Goal: Browse casually: Explore the website without a specific task or goal

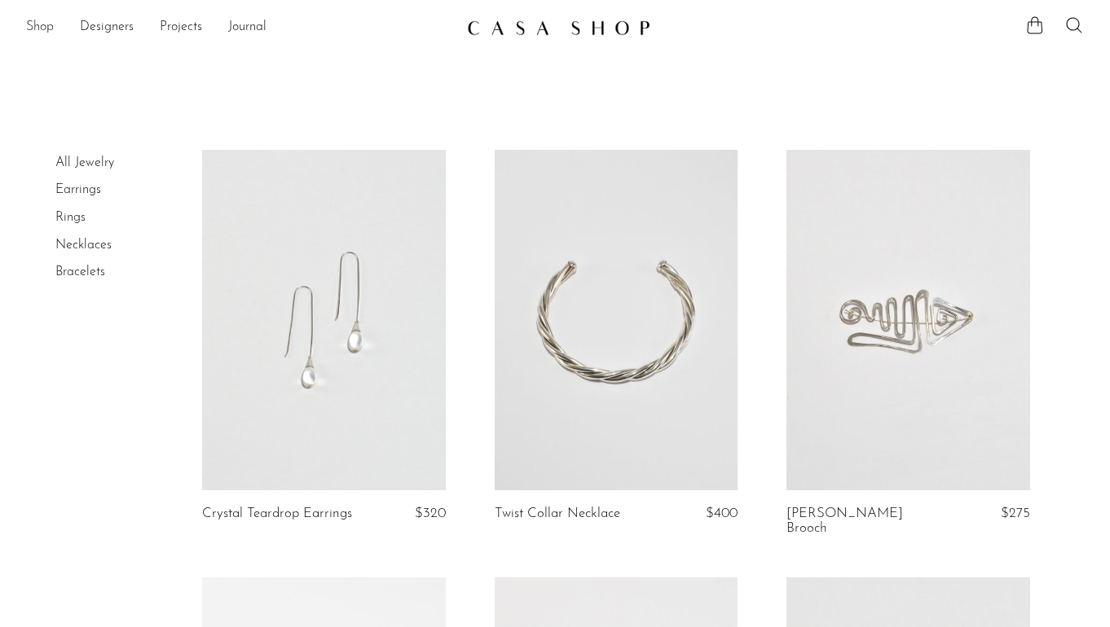
click at [33, 22] on link "Shop" at bounding box center [40, 27] width 28 height 21
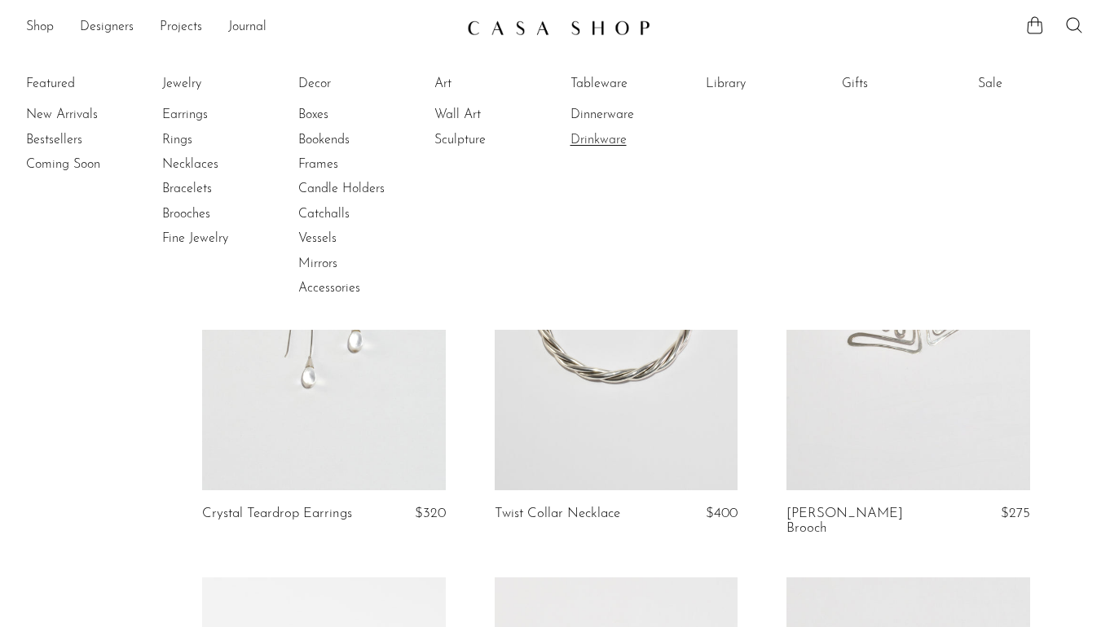
click at [584, 144] on link "Drinkware" at bounding box center [631, 140] width 122 height 18
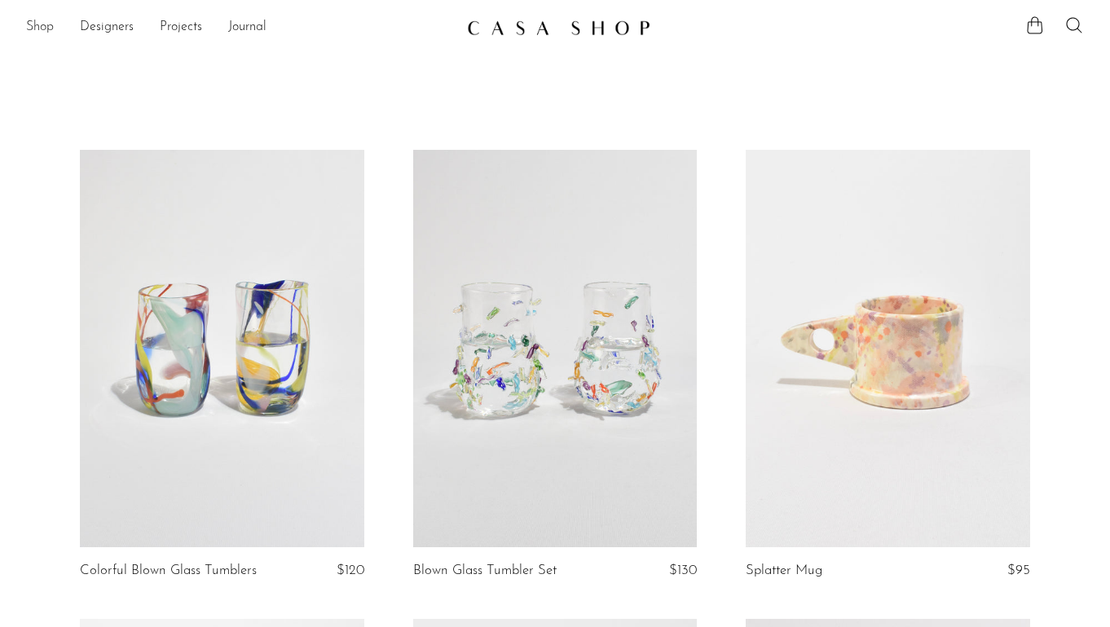
click at [30, 26] on link "Shop" at bounding box center [40, 27] width 28 height 21
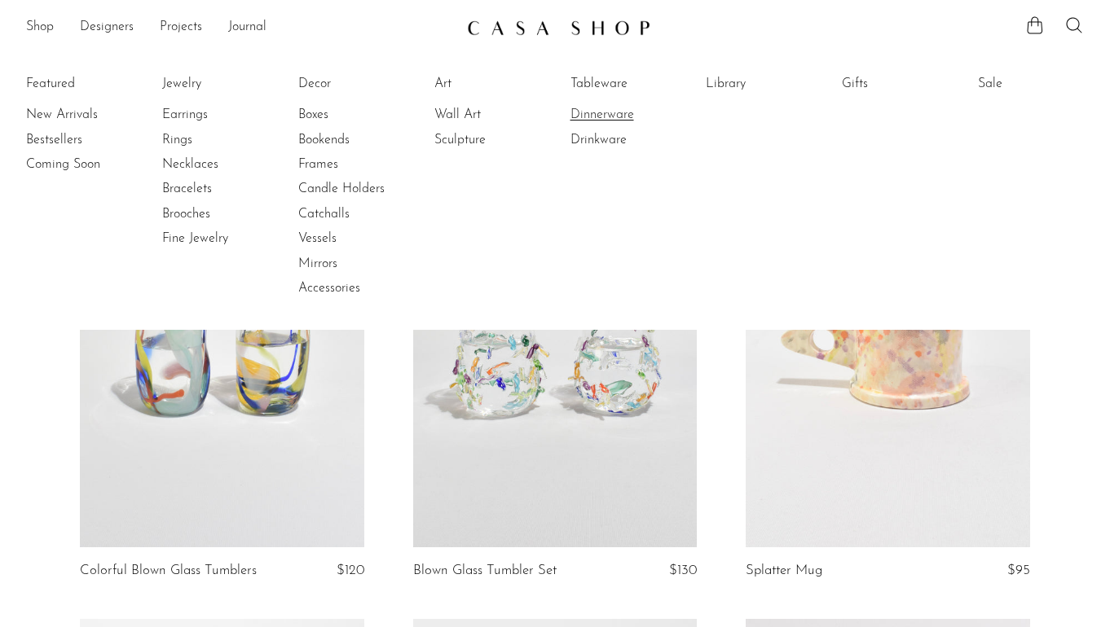
click at [582, 116] on link "Dinnerware" at bounding box center [631, 115] width 122 height 18
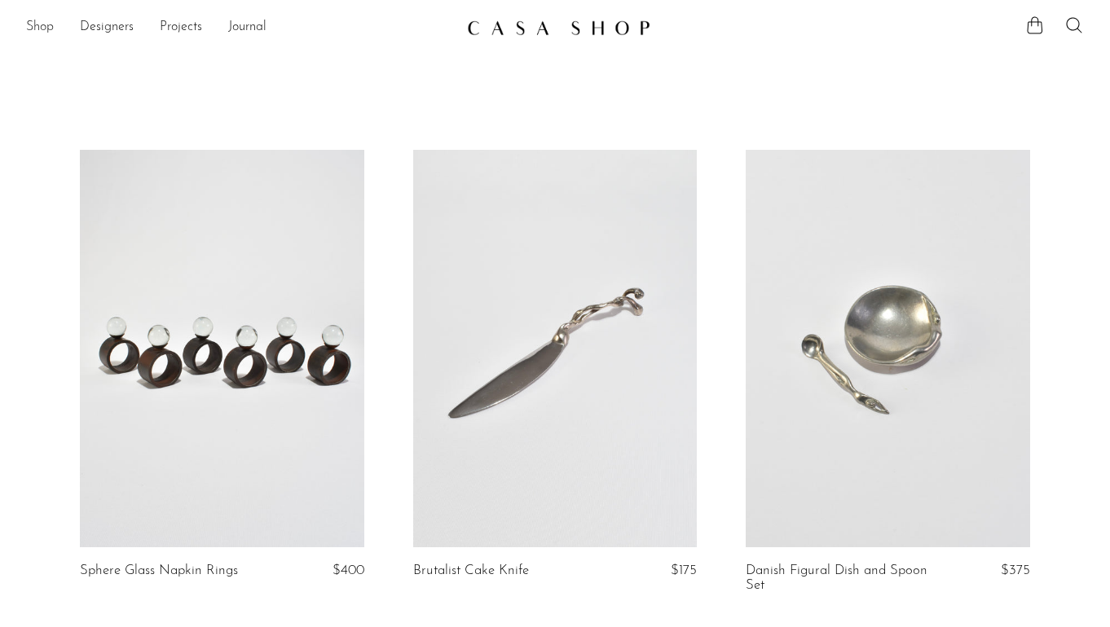
click at [35, 24] on link "Shop" at bounding box center [40, 27] width 28 height 21
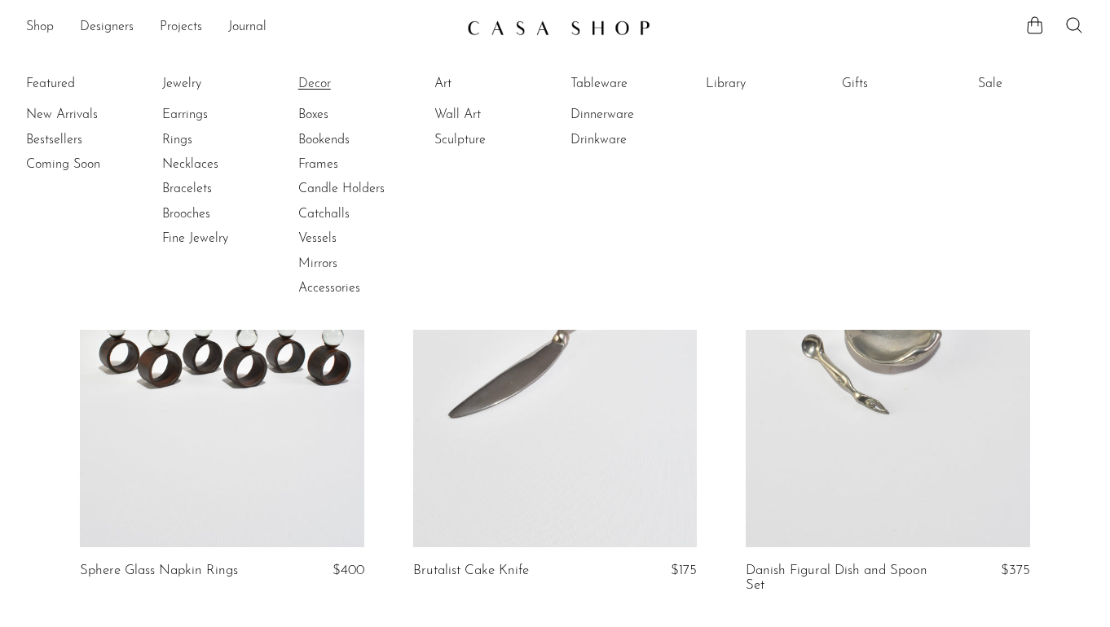
click at [313, 82] on link "Decor" at bounding box center [359, 84] width 122 height 18
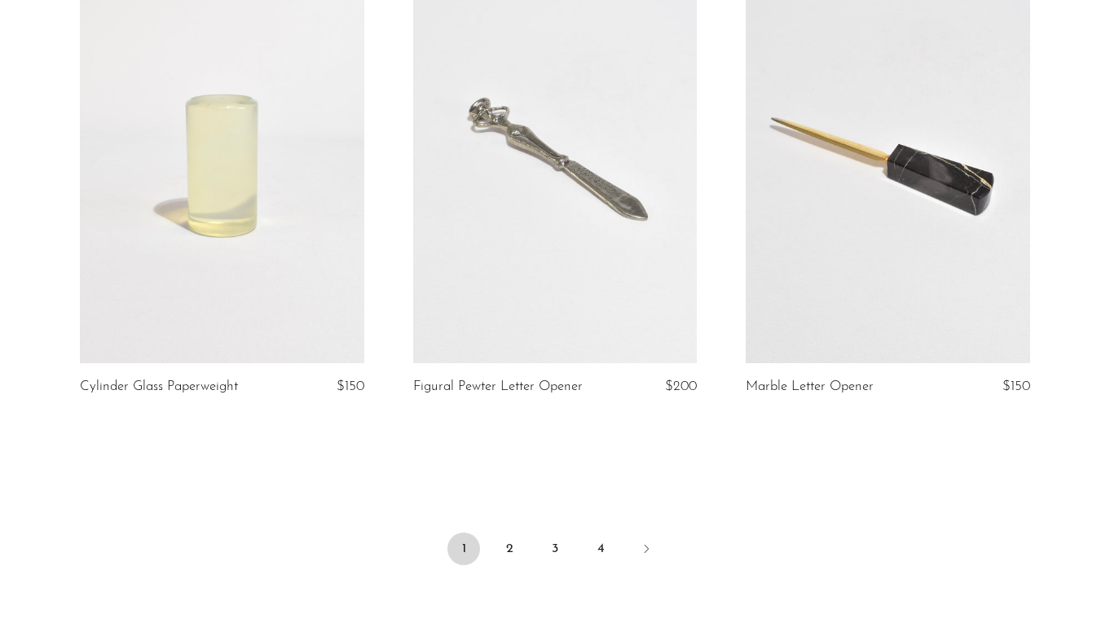
scroll to position [5614, 0]
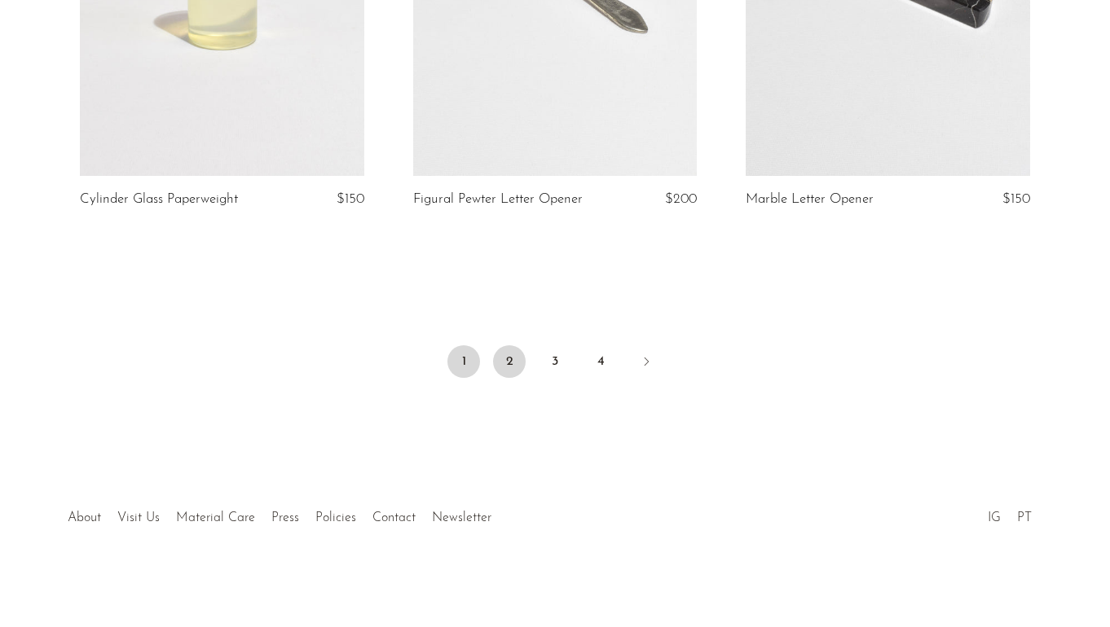
click at [505, 366] on link "2" at bounding box center [509, 362] width 33 height 33
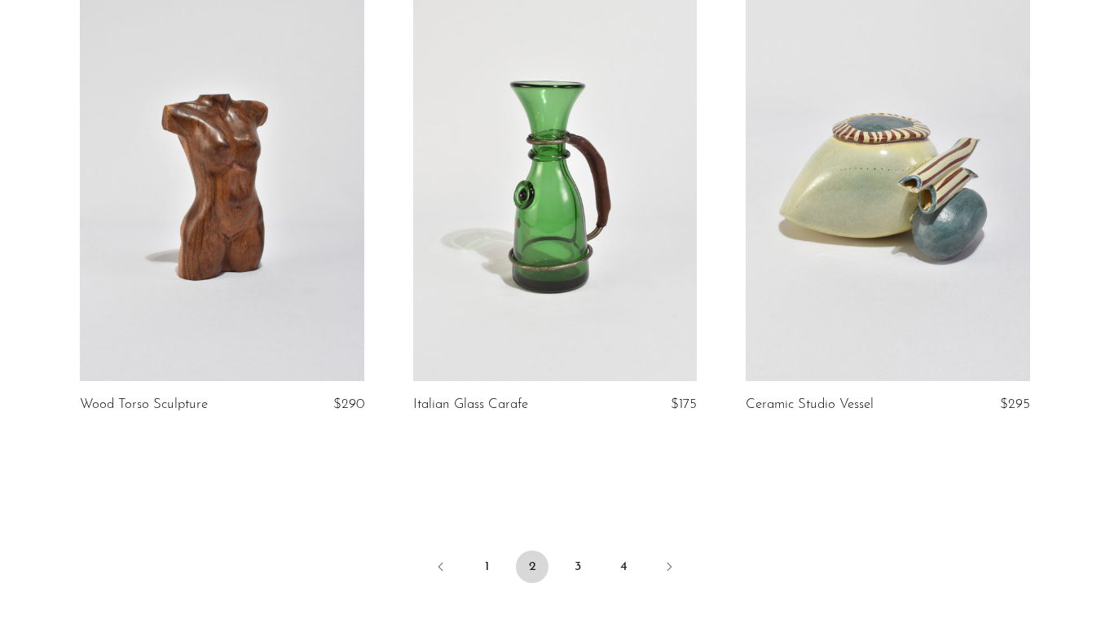
scroll to position [5541, 0]
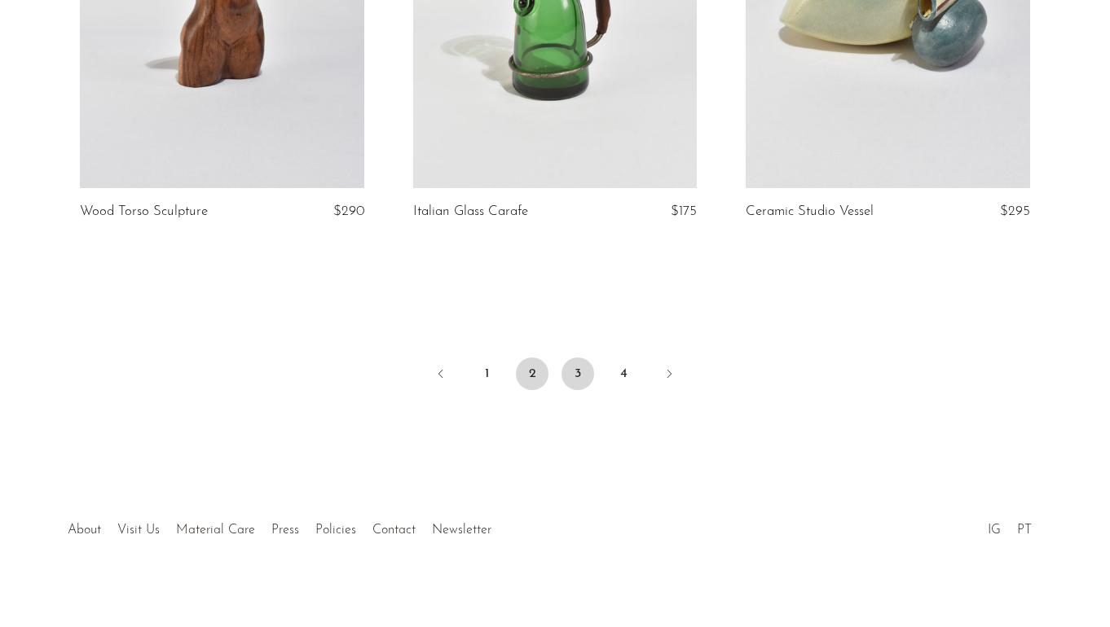
click at [577, 374] on link "3" at bounding box center [577, 374] width 33 height 33
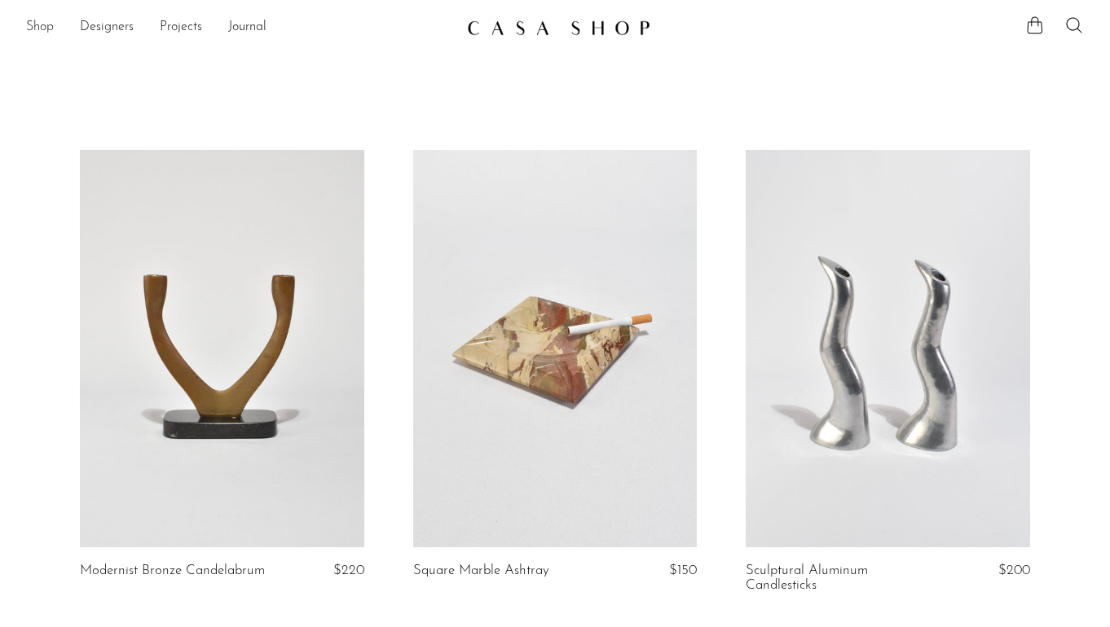
click at [40, 23] on link "Shop" at bounding box center [40, 27] width 28 height 21
